Goal: Task Accomplishment & Management: Manage account settings

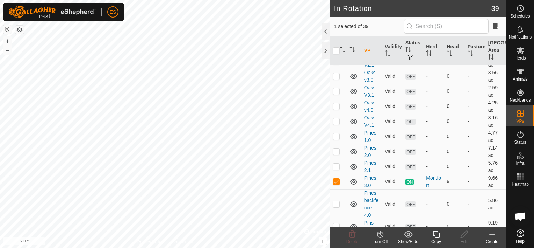
scroll to position [715, 0]
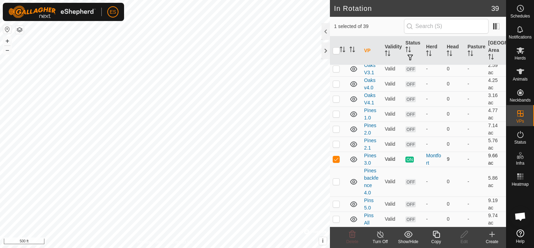
click at [338, 159] on p-checkbox at bounding box center [336, 159] width 7 height 6
checkbox input "false"
click at [336, 143] on p-checkbox at bounding box center [336, 144] width 7 height 6
checkbox input "true"
click at [339, 159] on p-checkbox at bounding box center [336, 159] width 7 height 6
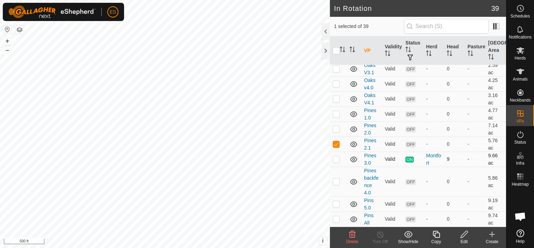
checkbox input "true"
click at [336, 141] on p-checkbox at bounding box center [336, 144] width 7 height 6
checkbox input "false"
click at [337, 180] on p-checkbox at bounding box center [336, 181] width 7 height 6
checkbox input "true"
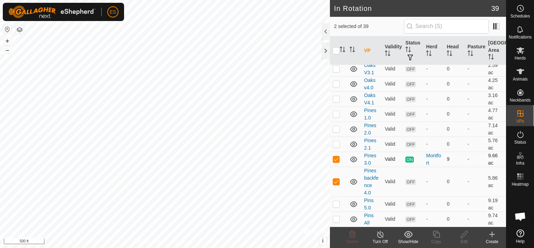
click at [339, 158] on p-checkbox at bounding box center [336, 159] width 7 height 6
checkbox input "false"
click at [336, 182] on p-checkbox at bounding box center [336, 181] width 7 height 6
checkbox input "false"
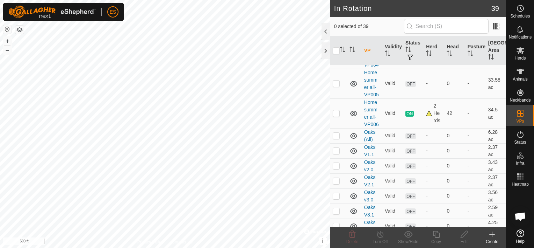
scroll to position [531, 0]
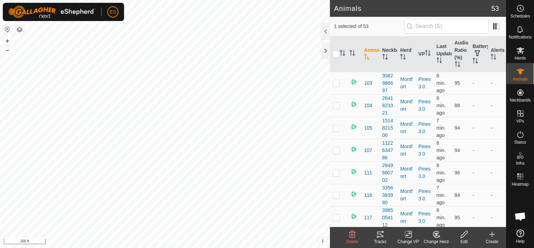
click at [379, 239] on div "Tracks" at bounding box center [381, 241] width 28 height 6
